Goal: Book appointment/travel/reservation

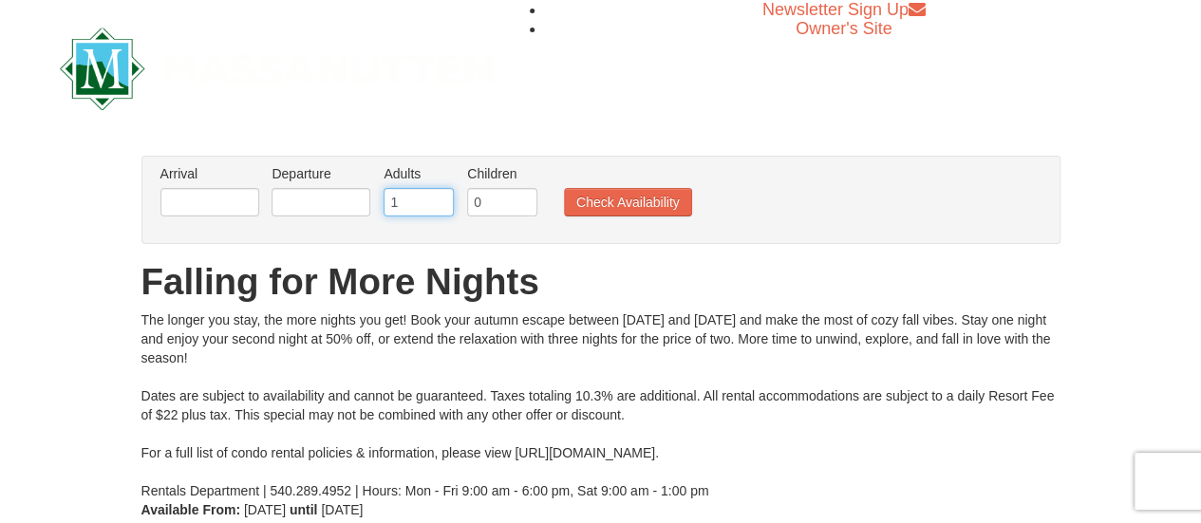
type input "1"
click at [441, 209] on input "1" at bounding box center [419, 202] width 70 height 28
type input "1"
click at [527, 196] on input "1" at bounding box center [502, 202] width 70 height 28
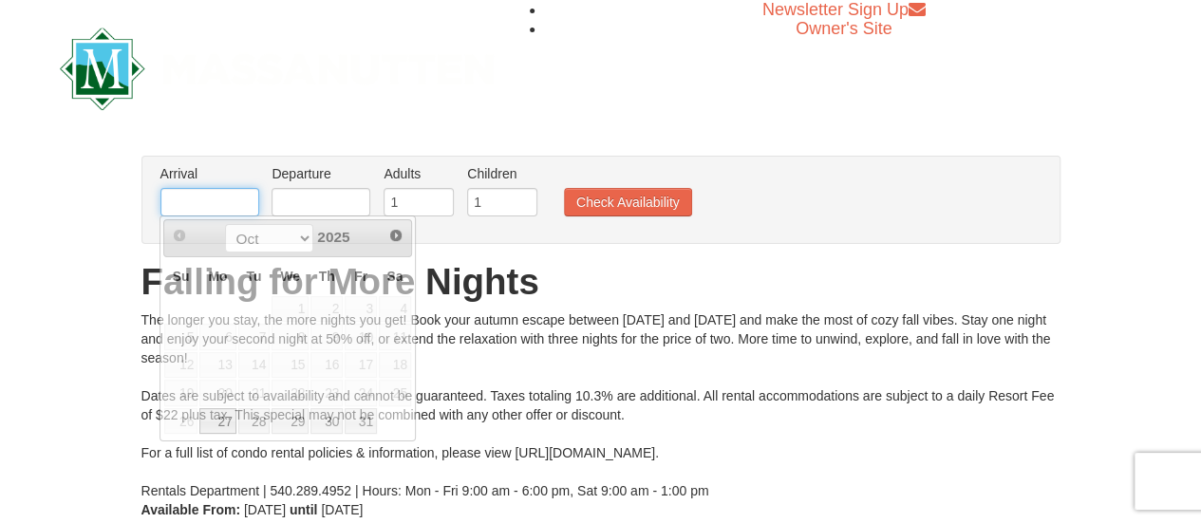
click at [226, 197] on input "text" at bounding box center [209, 202] width 99 height 28
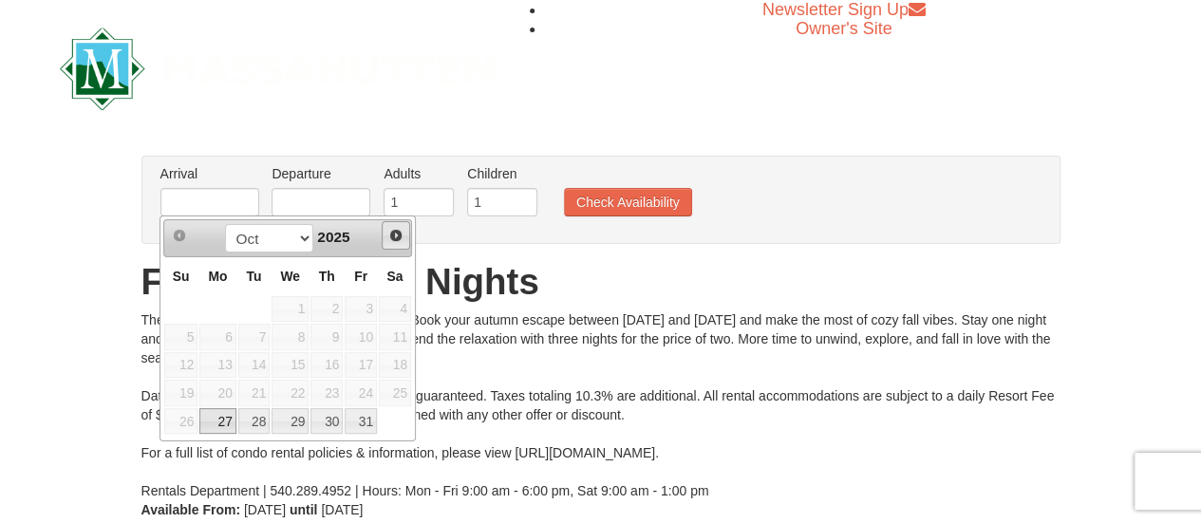
click at [398, 241] on span "Next" at bounding box center [395, 235] width 15 height 15
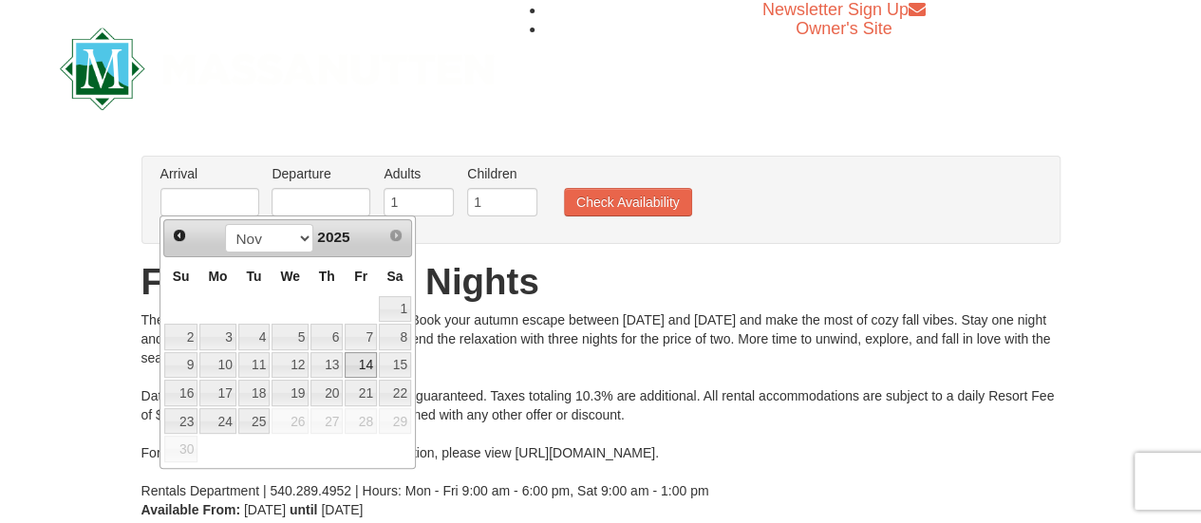
click at [363, 368] on link "14" at bounding box center [361, 365] width 32 height 27
type input "[DATE]"
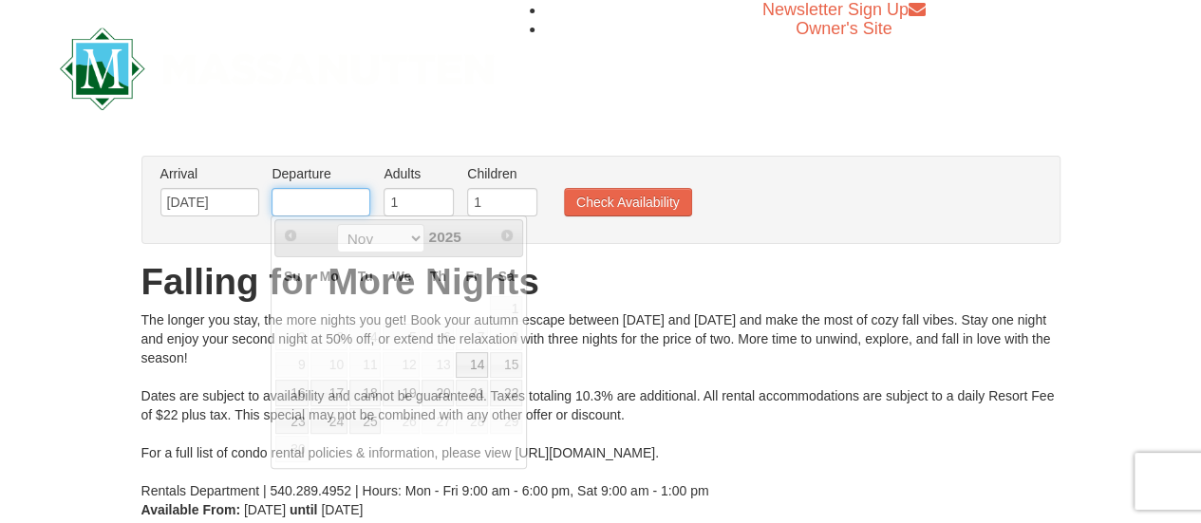
click at [343, 204] on input "text" at bounding box center [321, 202] width 99 height 28
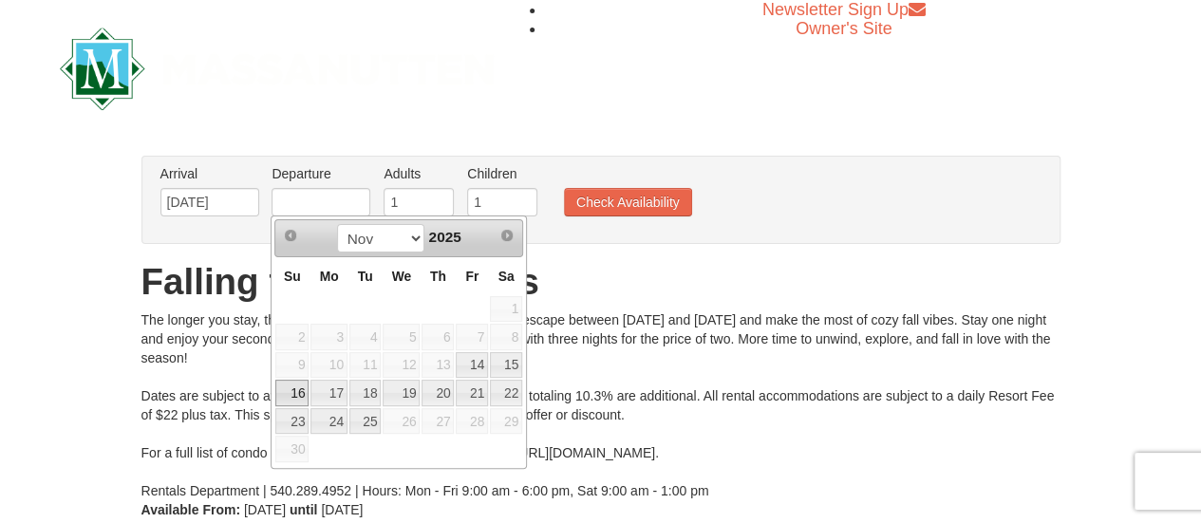
click at [295, 381] on link "16" at bounding box center [291, 393] width 33 height 27
type input "[DATE]"
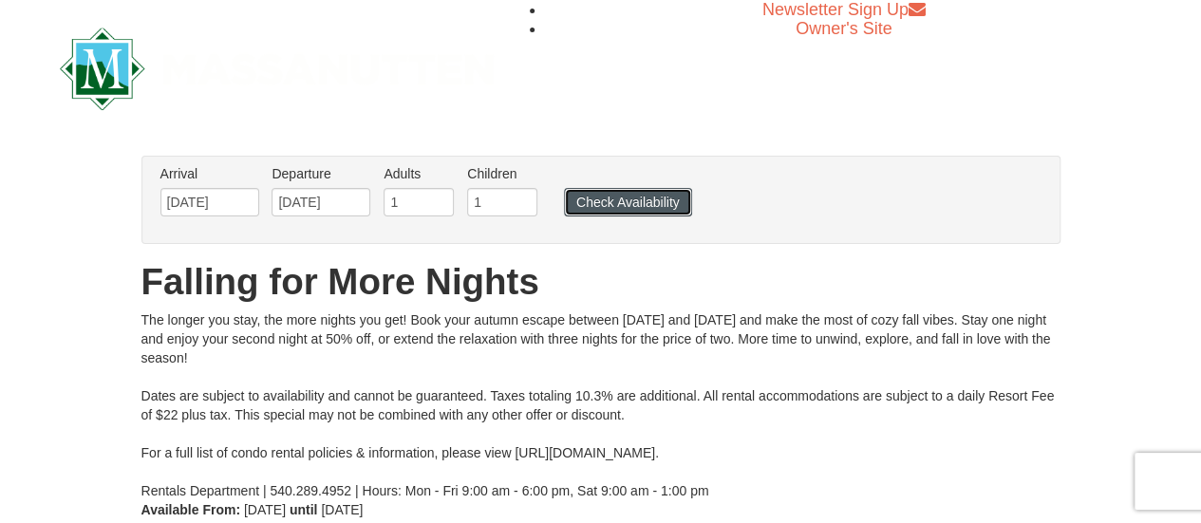
click at [587, 205] on button "Check Availability" at bounding box center [628, 202] width 128 height 28
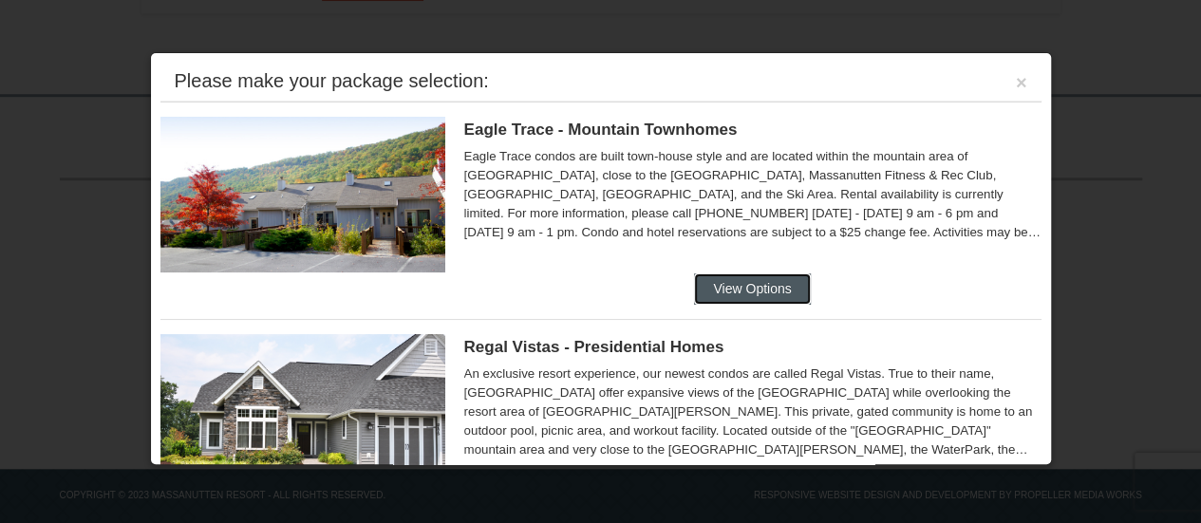
click at [711, 280] on button "View Options" at bounding box center [752, 288] width 116 height 30
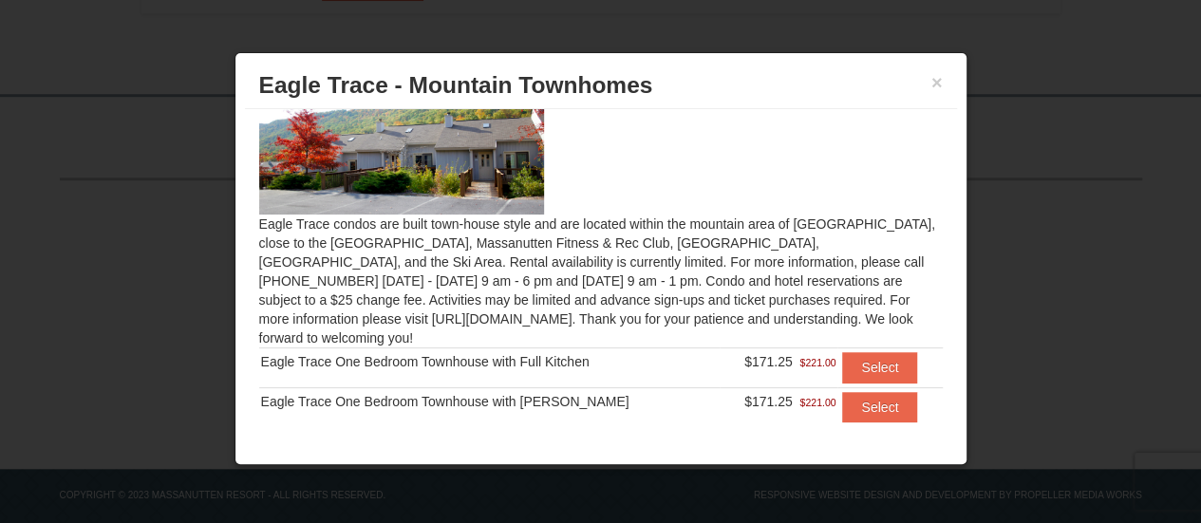
scroll to position [64, 0]
click at [842, 393] on button "Select" at bounding box center [879, 408] width 75 height 30
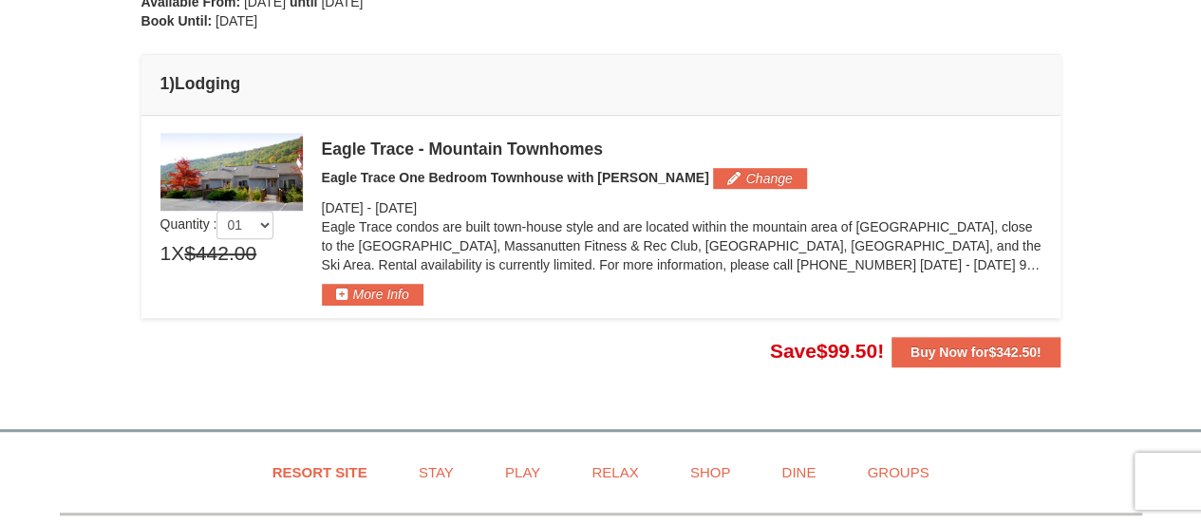
scroll to position [469, 0]
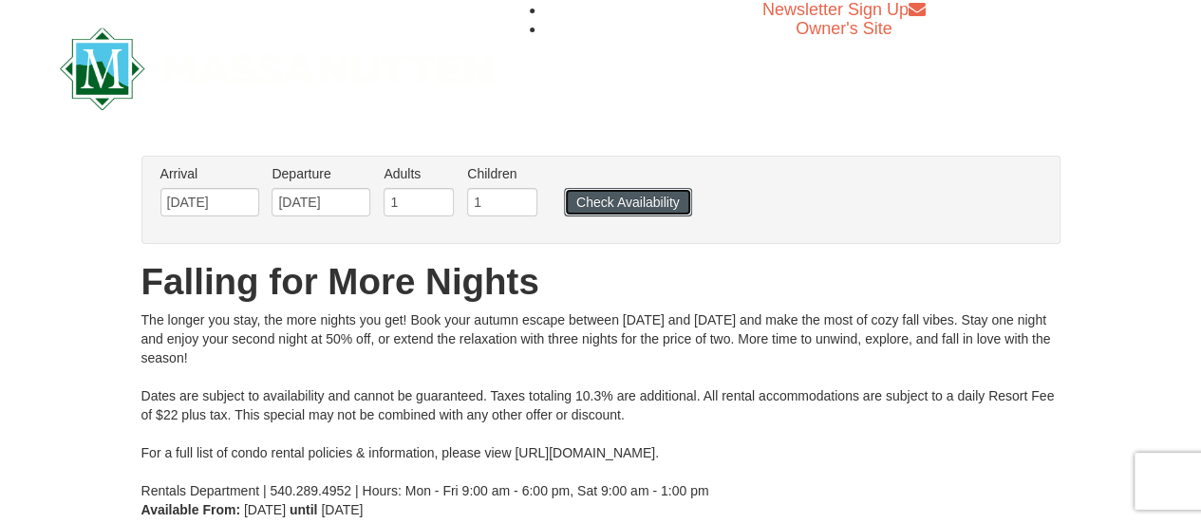
click at [617, 207] on button "Check Availability" at bounding box center [628, 202] width 128 height 28
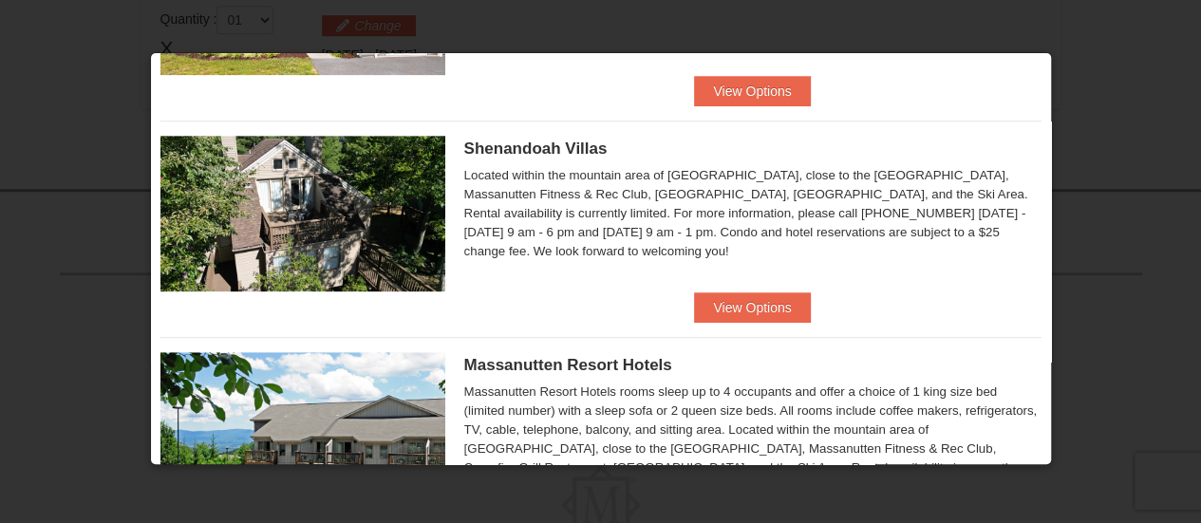
scroll to position [416, 0]
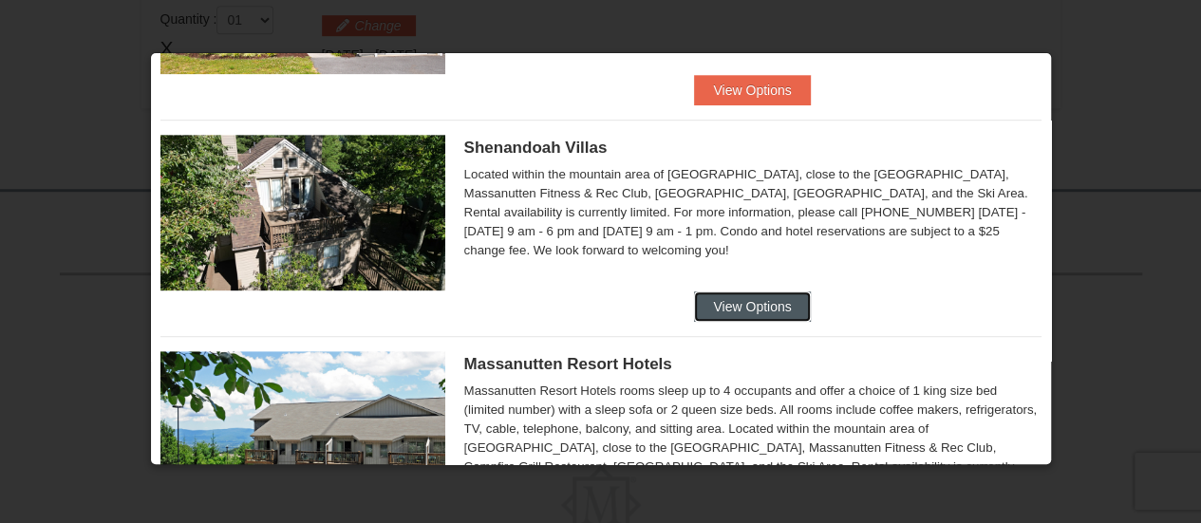
click at [733, 306] on button "View Options" at bounding box center [752, 306] width 116 height 30
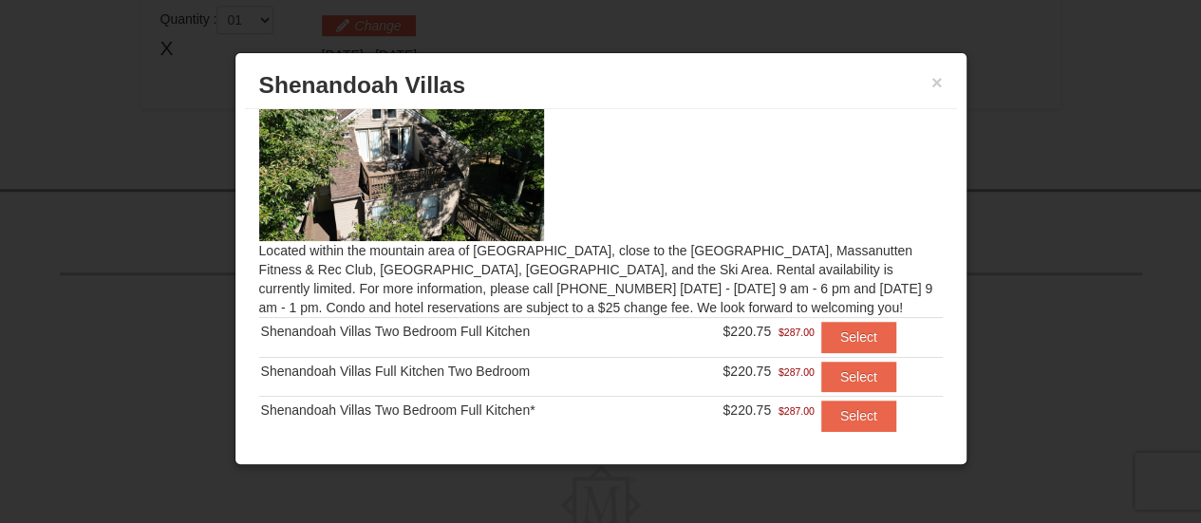
scroll to position [73, 0]
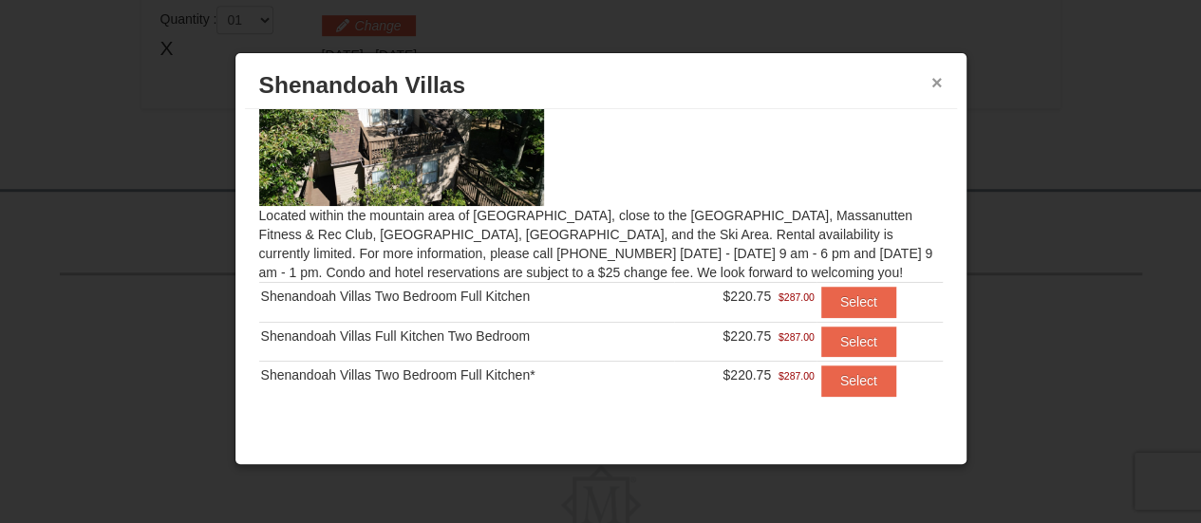
click at [935, 79] on button "×" at bounding box center [936, 82] width 11 height 19
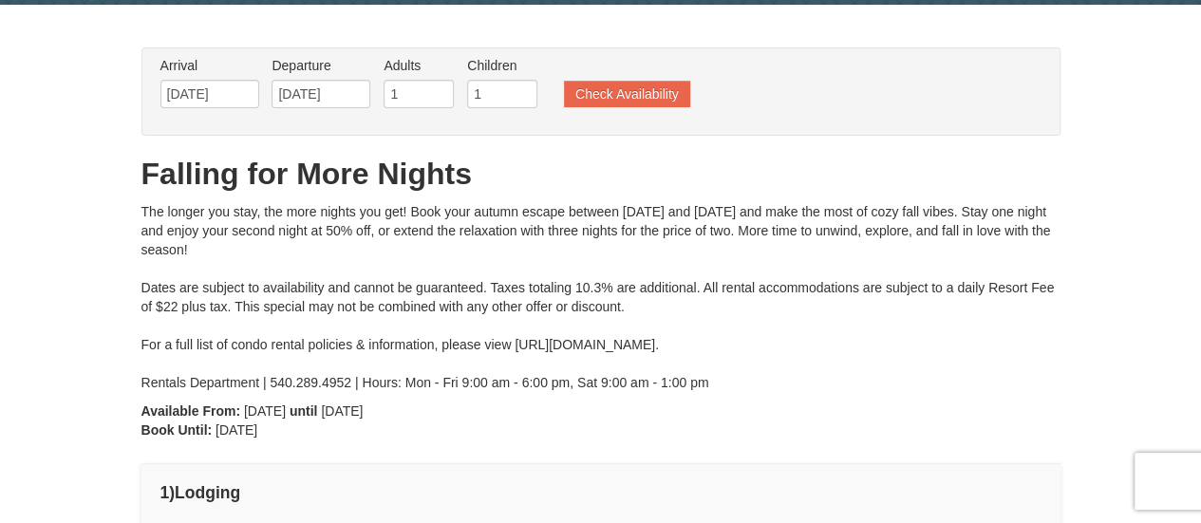
scroll to position [61, 0]
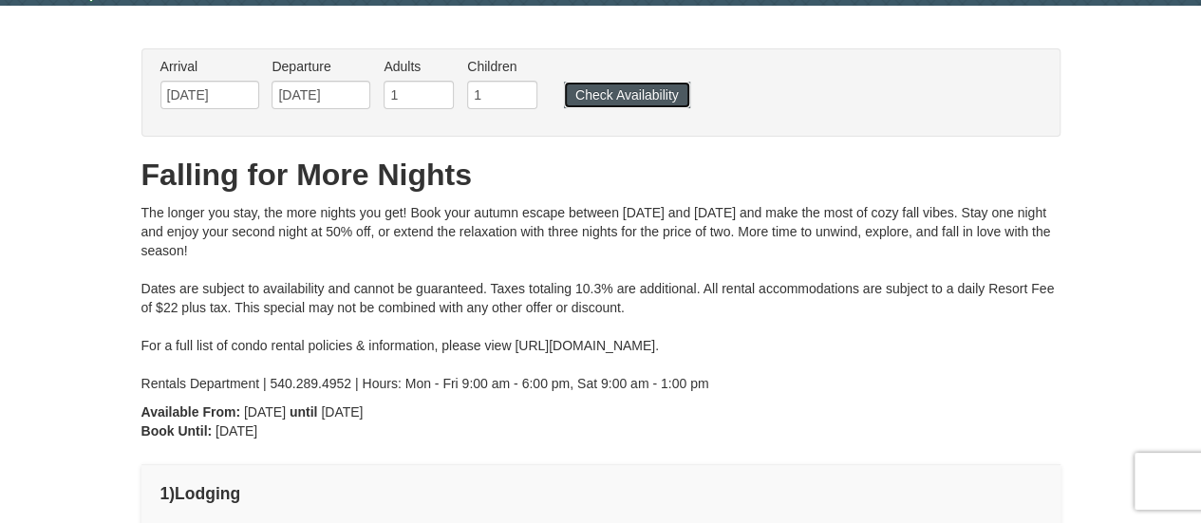
click at [622, 103] on button "Check Availability" at bounding box center [627, 95] width 126 height 27
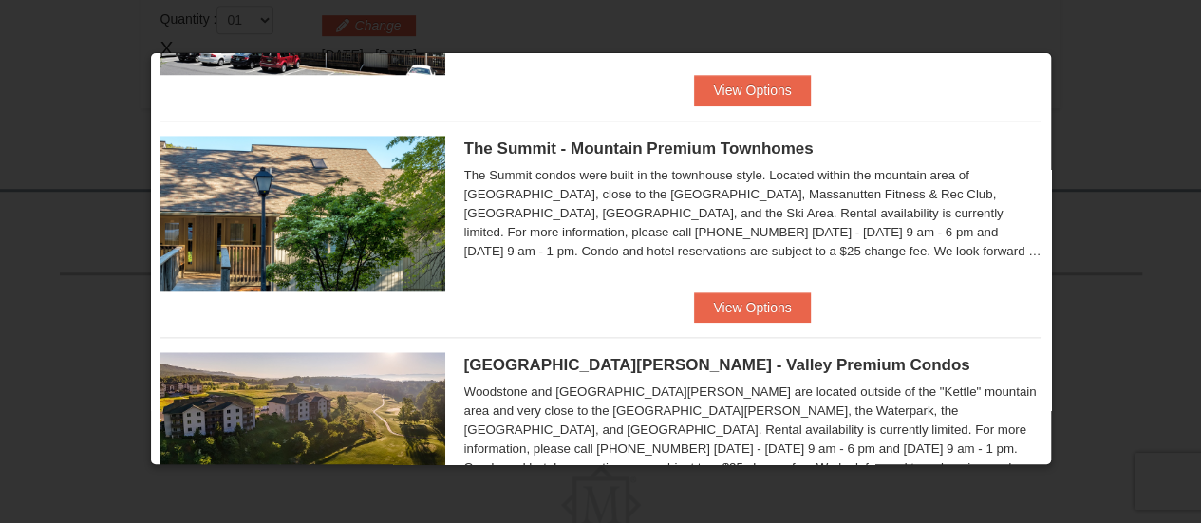
scroll to position [850, 0]
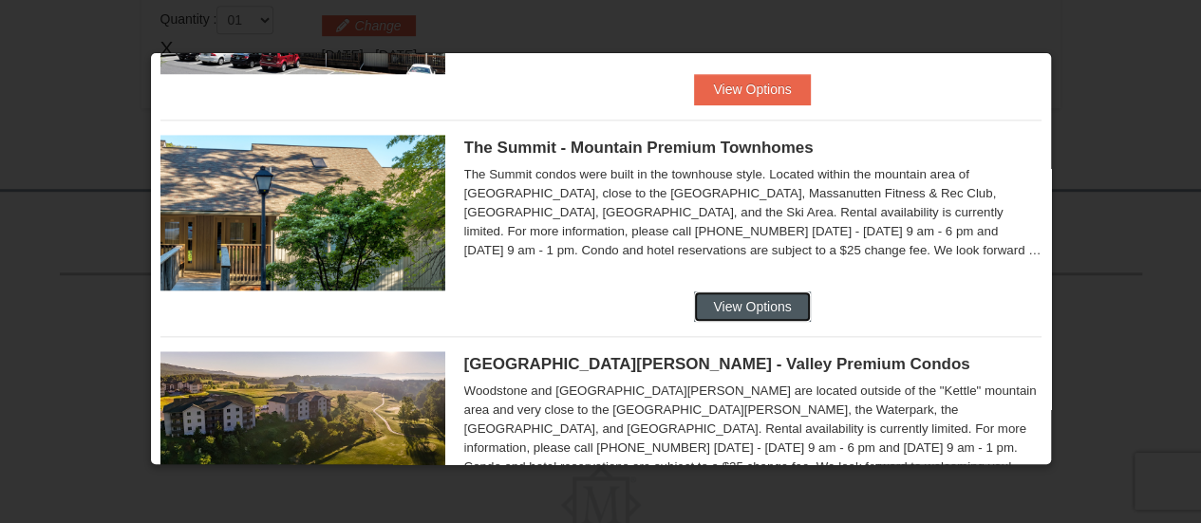
click at [738, 301] on button "View Options" at bounding box center [752, 306] width 116 height 30
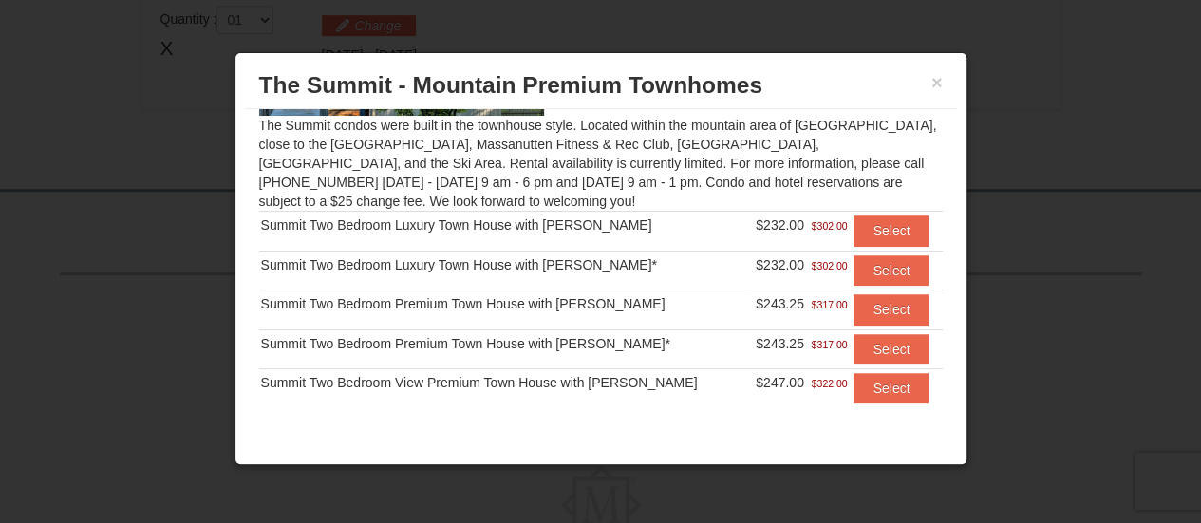
scroll to position [170, 0]
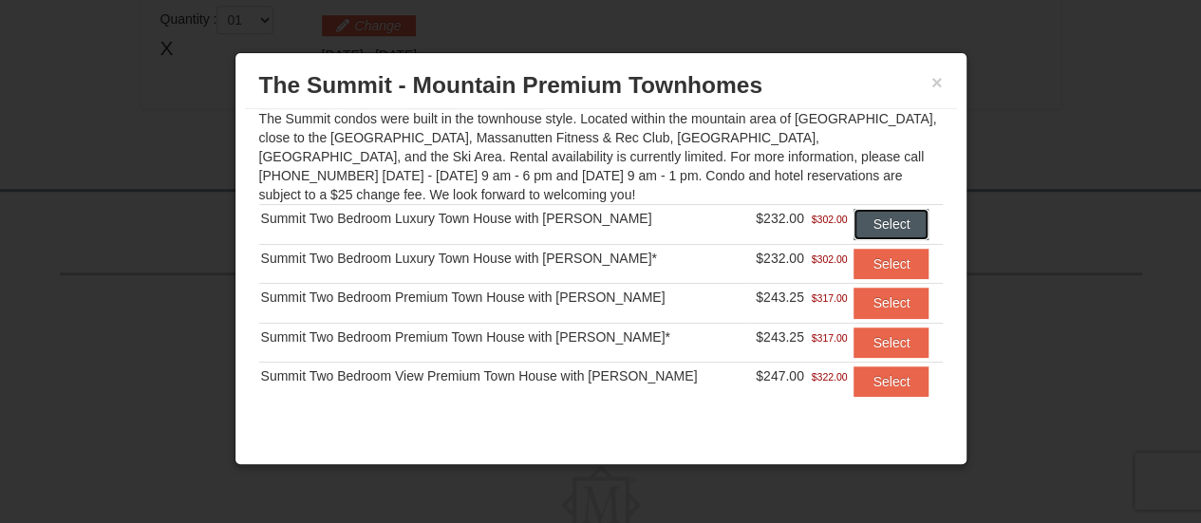
click at [873, 216] on button "Select" at bounding box center [891, 224] width 75 height 30
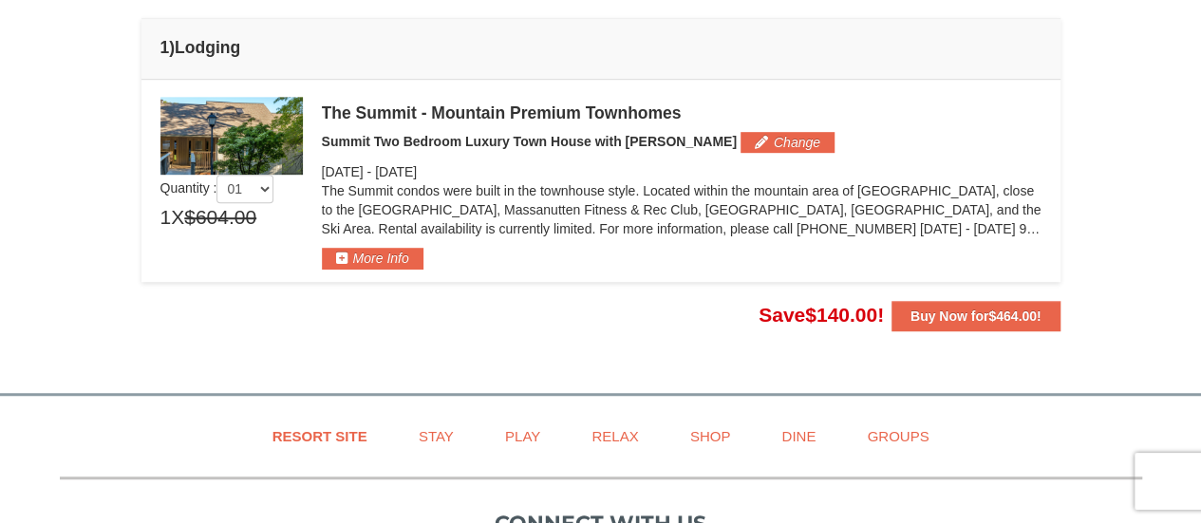
scroll to position [505, 0]
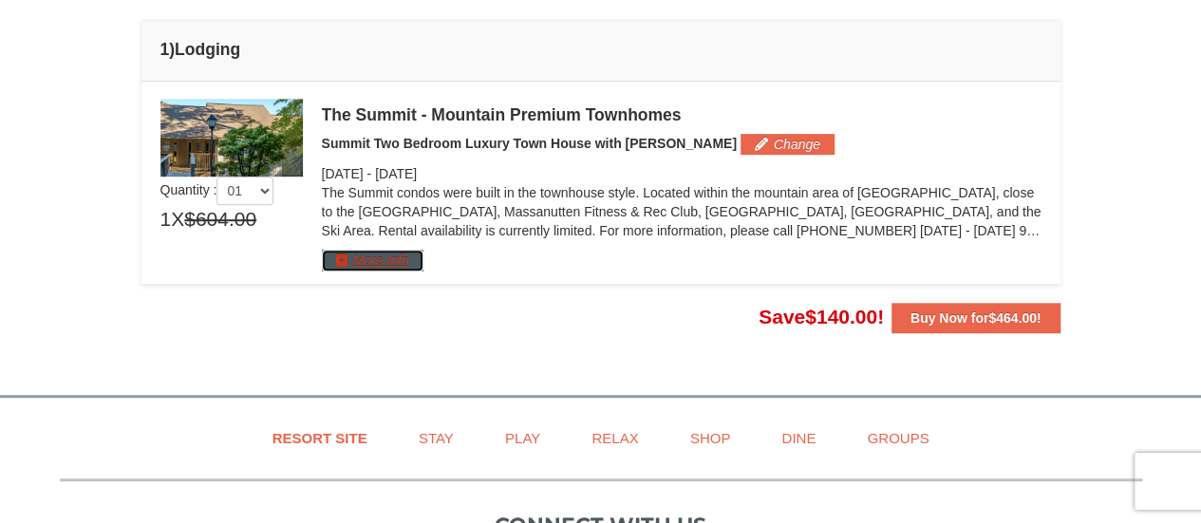
click at [381, 259] on button "More Info" at bounding box center [373, 260] width 102 height 21
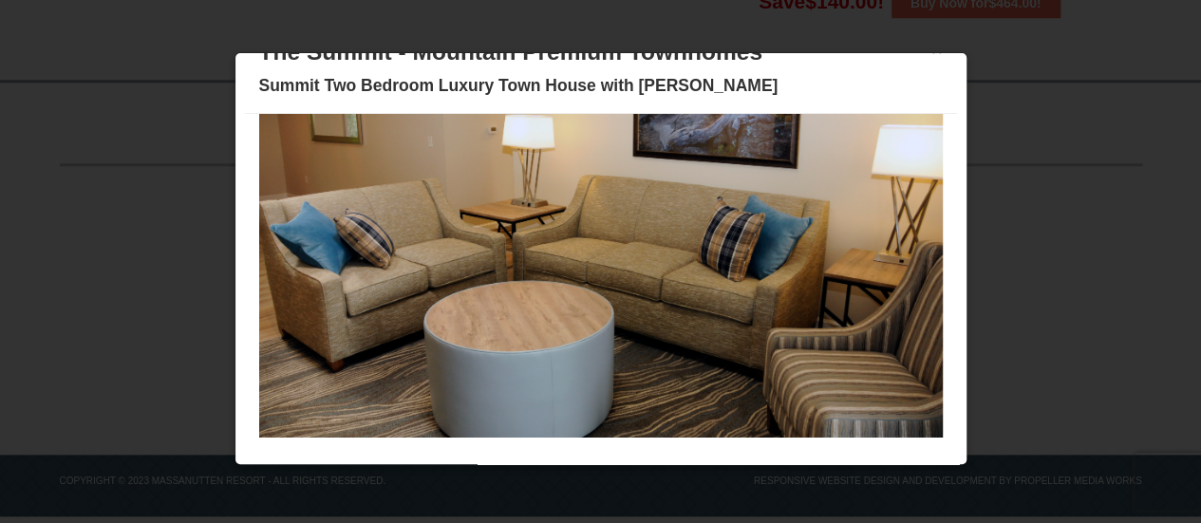
scroll to position [78, 0]
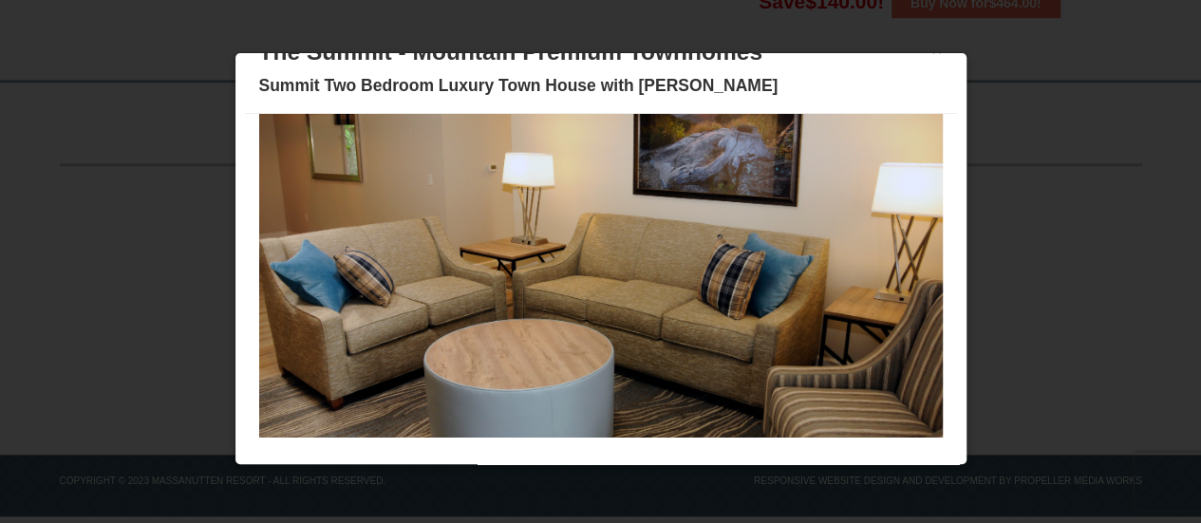
click at [892, 265] on img at bounding box center [601, 292] width 684 height 374
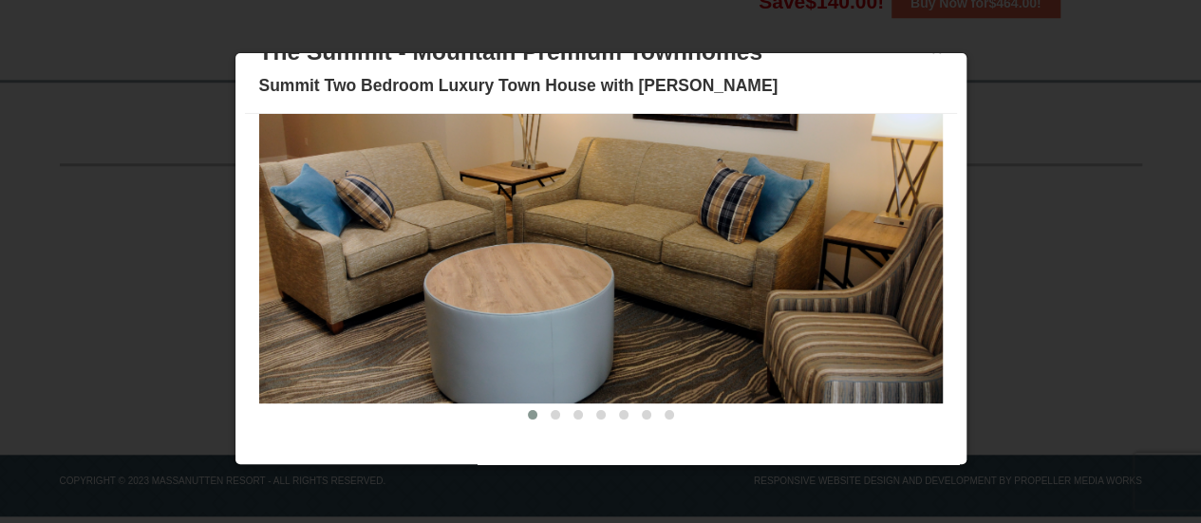
scroll to position [821, 0]
click at [544, 411] on button at bounding box center [555, 414] width 23 height 19
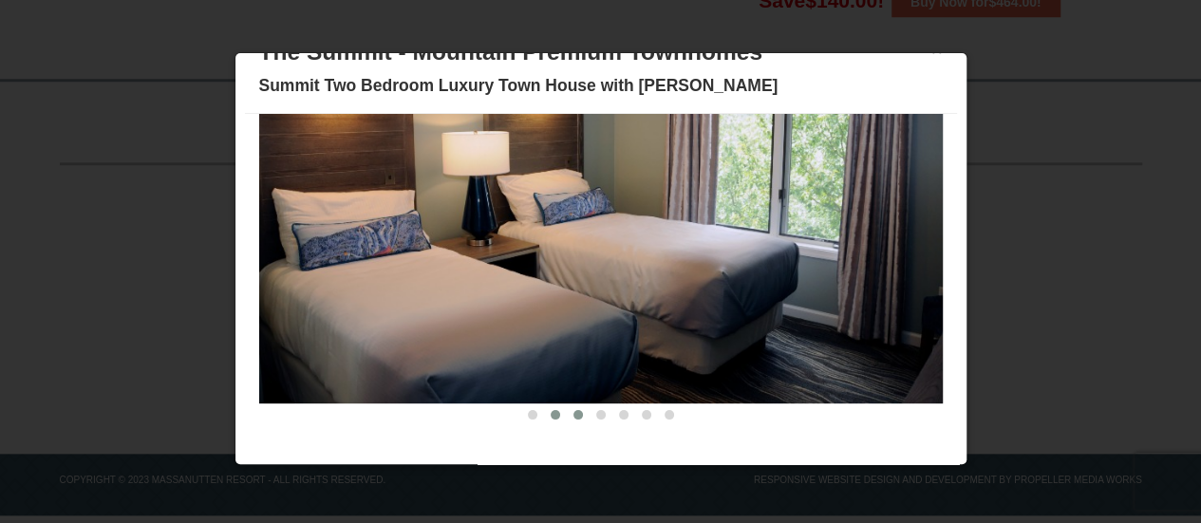
click at [573, 415] on span at bounding box center [577, 414] width 9 height 9
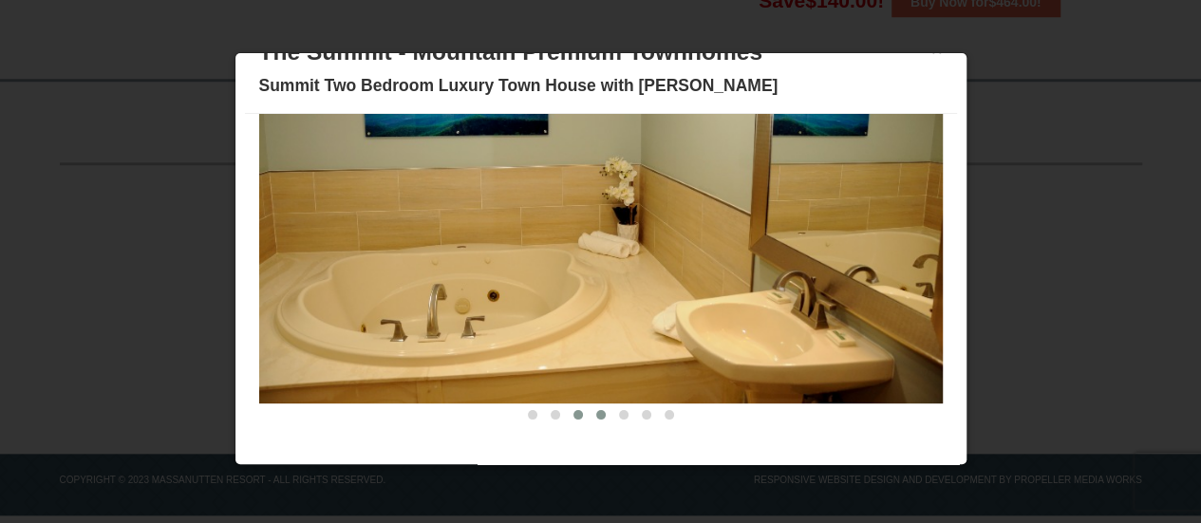
click at [596, 415] on span at bounding box center [600, 414] width 9 height 9
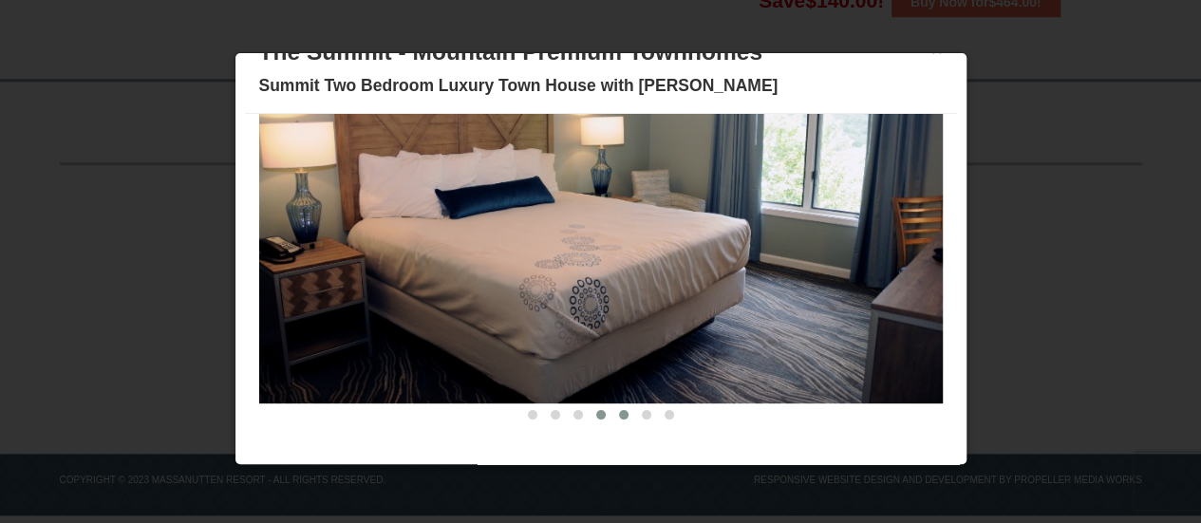
click at [619, 415] on span at bounding box center [623, 414] width 9 height 9
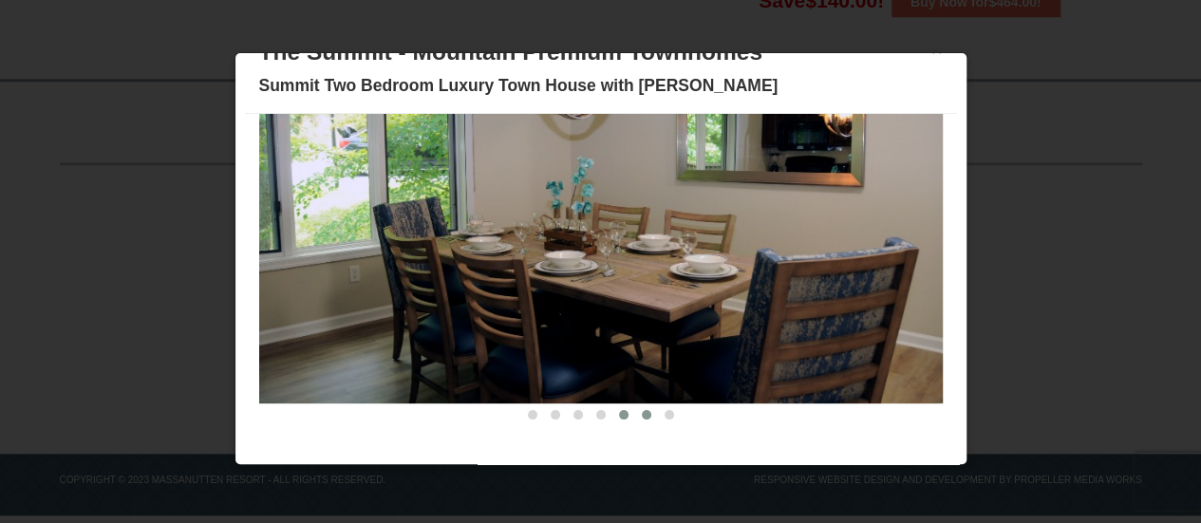
click at [642, 414] on span at bounding box center [646, 414] width 9 height 9
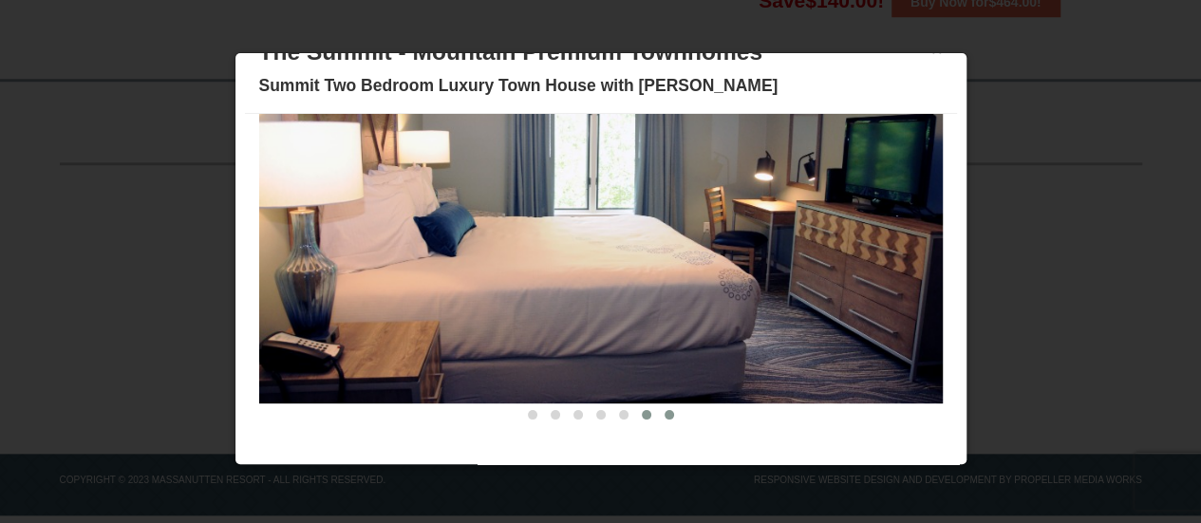
click at [658, 417] on button at bounding box center [669, 414] width 23 height 19
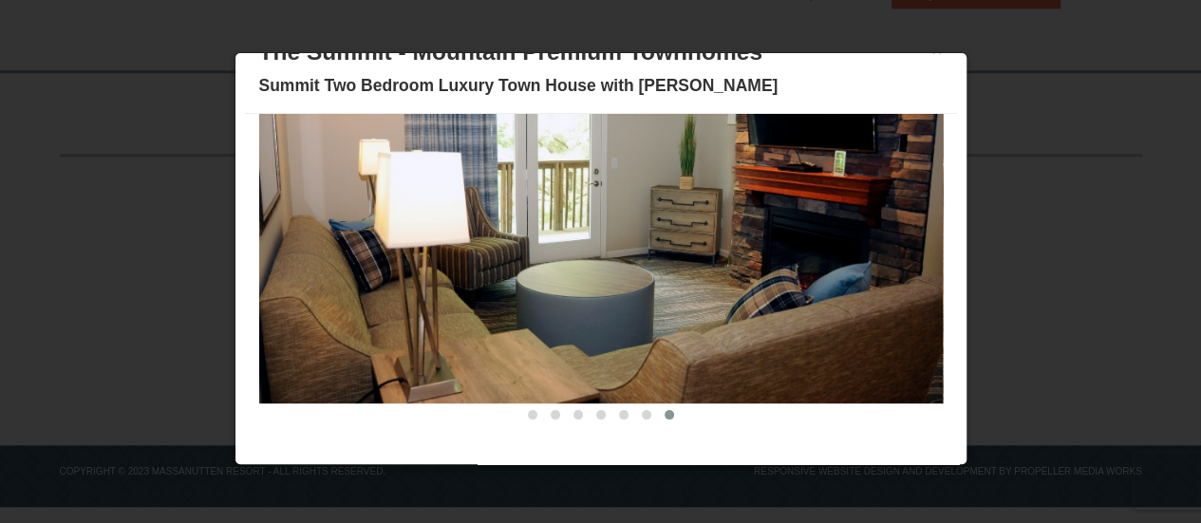
scroll to position [0, 0]
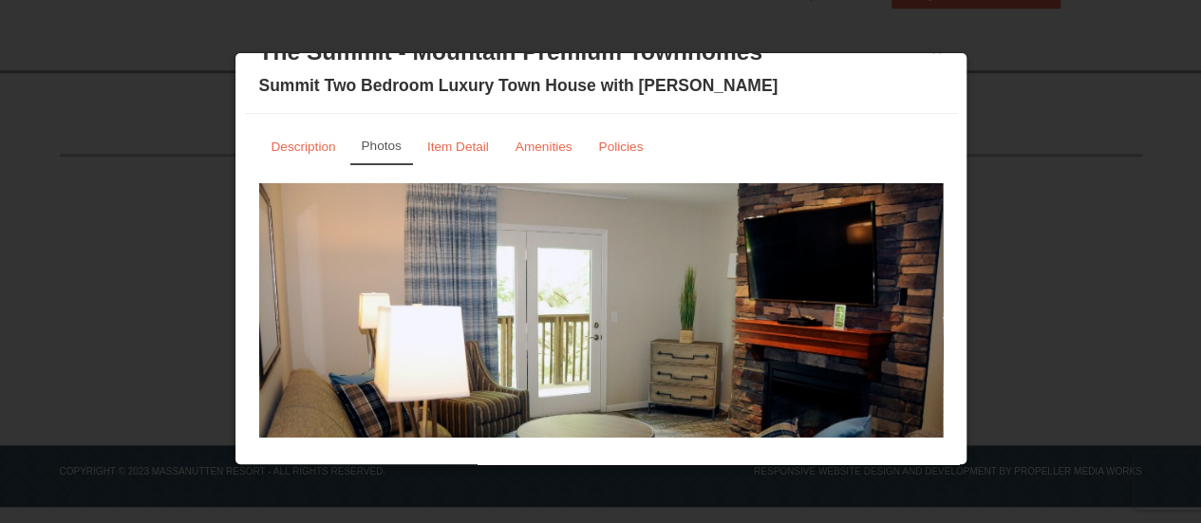
click at [1012, 134] on div at bounding box center [600, 261] width 1201 height 523
